Goal: Information Seeking & Learning: Learn about a topic

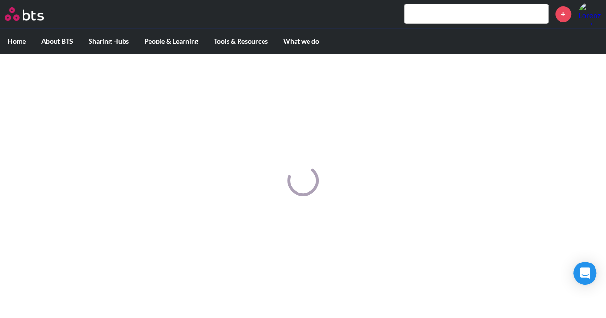
click at [347, 34] on ul "Home About BTS Who we are How we work: Policies, Toolkits and Guidance Internal…" at bounding box center [303, 40] width 606 height 25
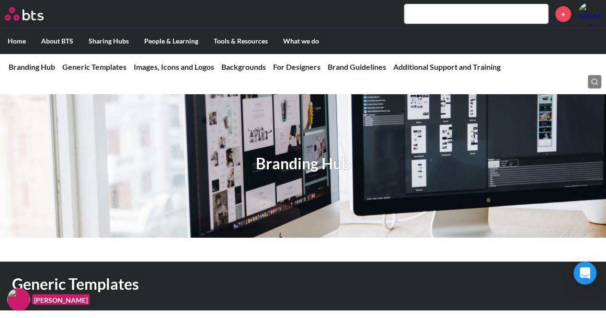
click at [37, 16] on img at bounding box center [24, 13] width 39 height 13
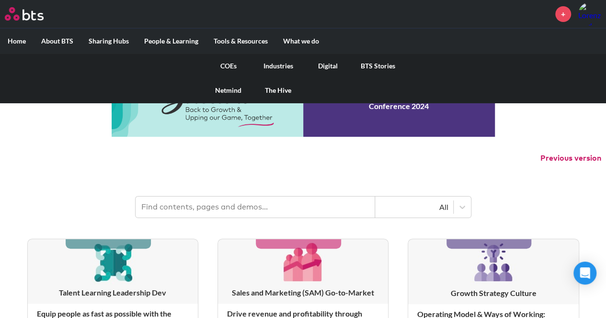
click at [234, 65] on link "COEs" at bounding box center [228, 66] width 50 height 25
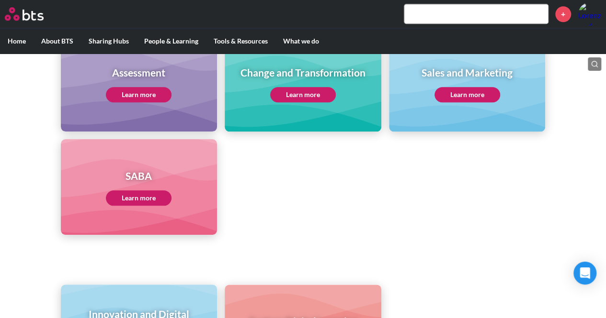
scroll to position [442, 0]
click at [152, 200] on link "Learn more" at bounding box center [139, 197] width 66 height 15
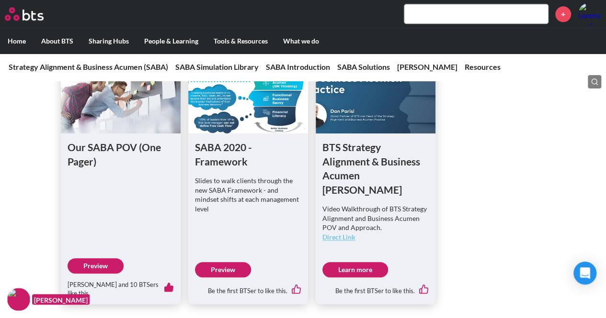
scroll to position [566, 0]
click at [99, 258] on link "Preview" at bounding box center [96, 265] width 56 height 15
click at [217, 262] on link "Preview" at bounding box center [223, 269] width 56 height 15
click at [342, 262] on link "Learn more" at bounding box center [355, 269] width 66 height 15
